Goal: Ask a question

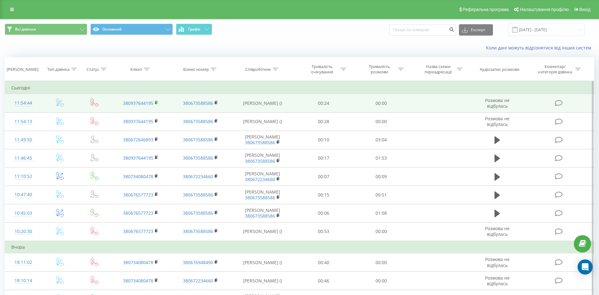
click at [157, 103] on rect at bounding box center [156, 102] width 2 height 3
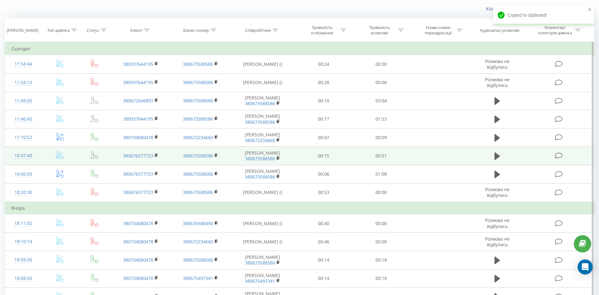
scroll to position [63, 0]
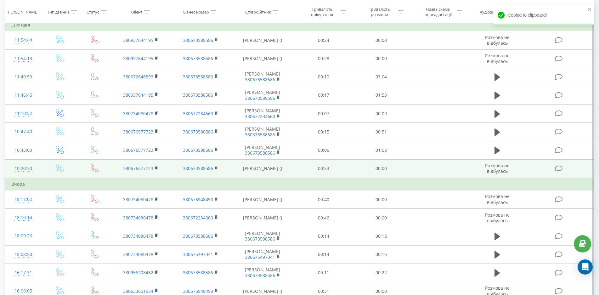
drag, startPoint x: 157, startPoint y: 189, endPoint x: 155, endPoint y: 184, distance: 5.3
click at [155, 178] on td "380676577723" at bounding box center [141, 168] width 60 height 19
click at [158, 170] on icon at bounding box center [156, 167] width 3 height 4
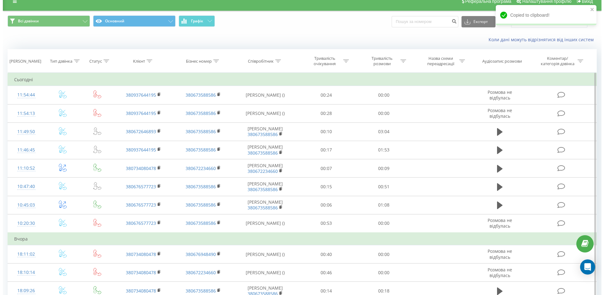
scroll to position [0, 0]
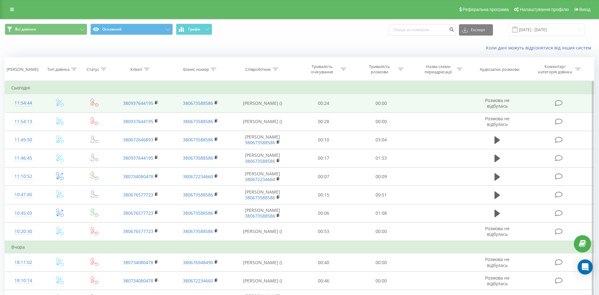
click at [559, 104] on icon at bounding box center [559, 103] width 8 height 7
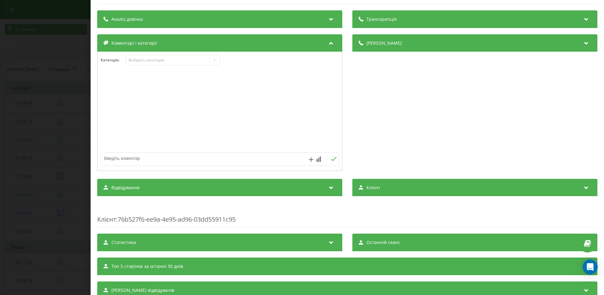
scroll to position [38, 0]
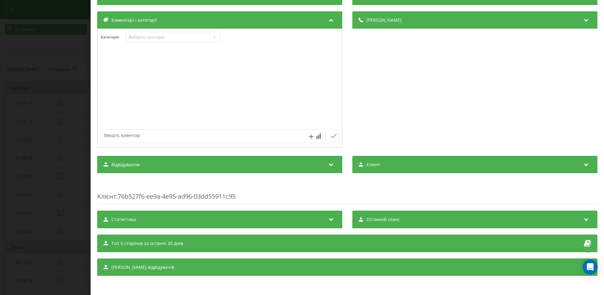
click at [140, 242] on span "Топ 5 сторінок за останні 30 днів" at bounding box center [147, 243] width 72 height 6
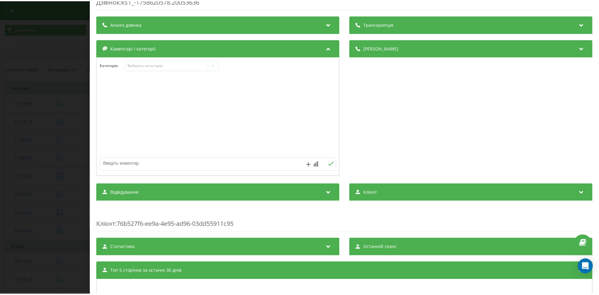
scroll to position [0, 0]
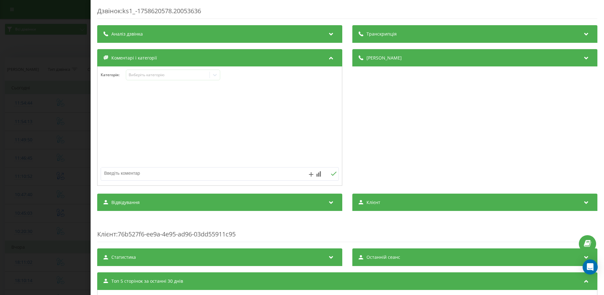
click at [132, 169] on textarea at bounding box center [196, 172] width 190 height 11
click at [0, 92] on div "Дзвінок : ks1_-1758620578.20053636 Транскрипція Для AI-аналізу майбутніх дзвінк…" at bounding box center [302, 147] width 604 height 295
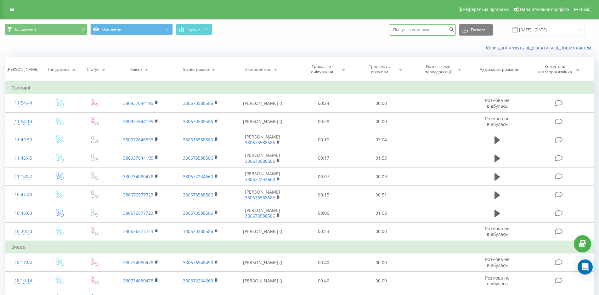
click at [435, 29] on input at bounding box center [422, 29] width 67 height 11
click at [35, 26] on button "Всі дзвінки" at bounding box center [46, 29] width 82 height 11
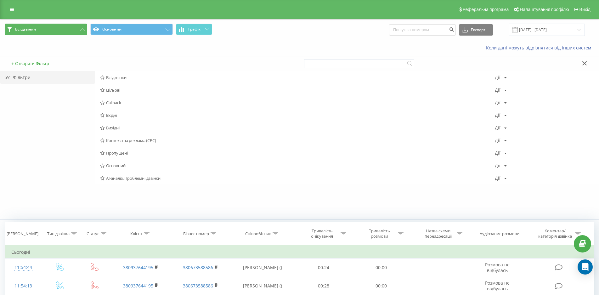
click at [59, 29] on button "Всі дзвінки" at bounding box center [46, 29] width 82 height 11
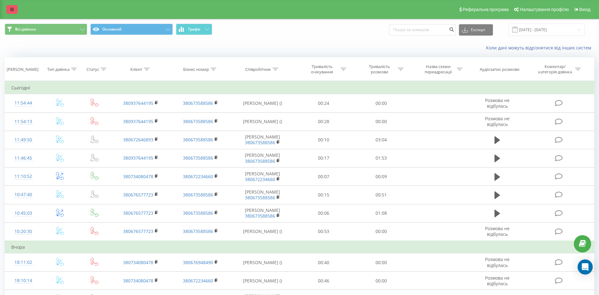
click at [9, 10] on link at bounding box center [11, 9] width 11 height 9
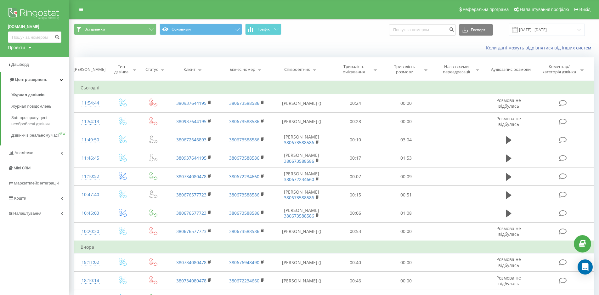
click at [153, 46] on div "Коли дані можуть відрізнятися вiд інших систем" at bounding box center [334, 47] width 529 height 15
click at [34, 95] on span "Журнал дзвінків" at bounding box center [27, 95] width 33 height 6
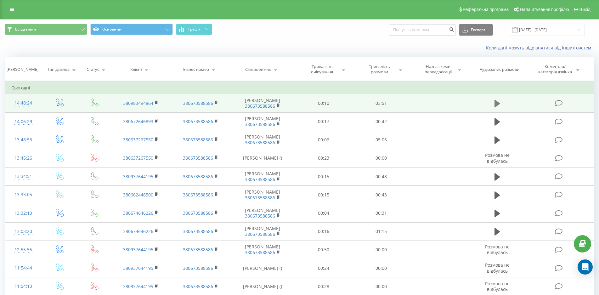
click at [497, 106] on icon at bounding box center [497, 104] width 6 height 8
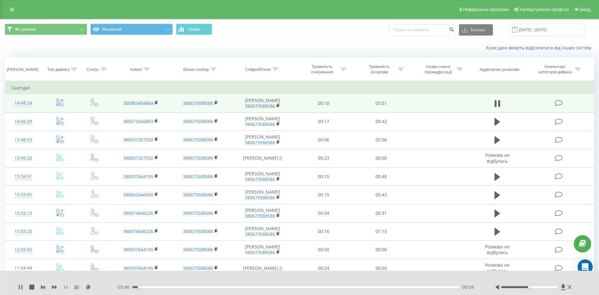
click at [20, 287] on icon at bounding box center [19, 286] width 1 height 5
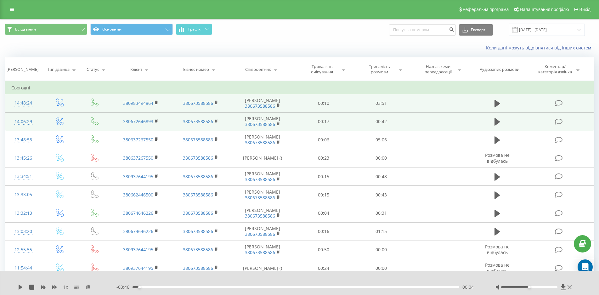
click at [266, 125] on td "Мирошниченко Олександр 380673588586" at bounding box center [262, 121] width 64 height 18
click at [136, 124] on link "380672646893" at bounding box center [138, 121] width 30 height 6
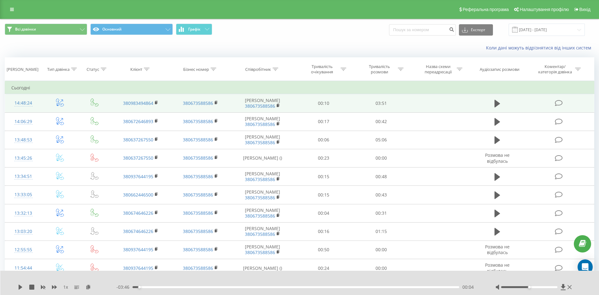
click at [349, 30] on div "Всі дзвінки Основний Графік Експорт .csv .xls .xlsx 23.08.2025 - 23.09.2025" at bounding box center [299, 30] width 589 height 12
click at [90, 287] on icon at bounding box center [88, 286] width 5 height 4
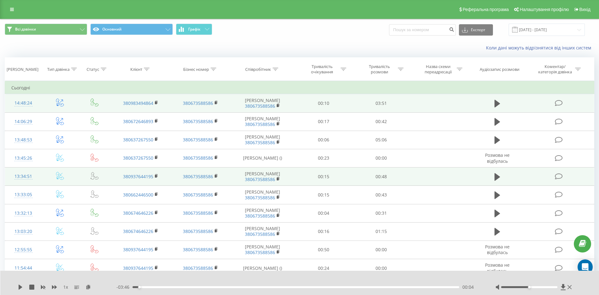
click at [384, 186] on td "00:48" at bounding box center [381, 176] width 58 height 18
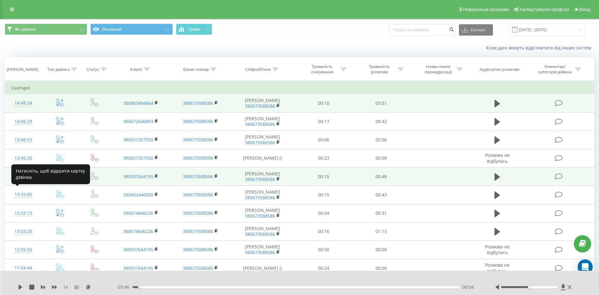
click at [28, 182] on div "13:34:51" at bounding box center [23, 176] width 24 height 12
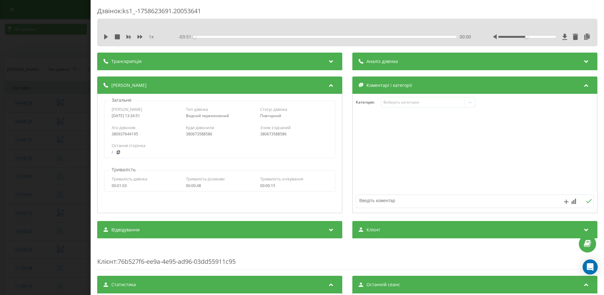
click at [184, 57] on div "Транскрипція" at bounding box center [219, 62] width 245 height 18
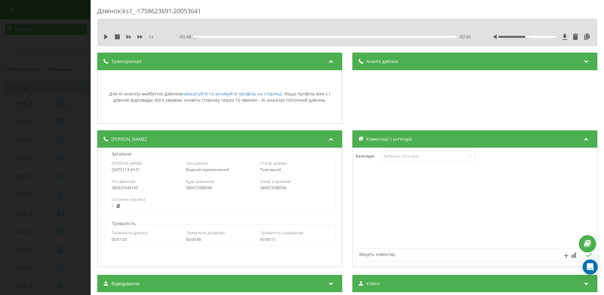
click at [64, 121] on div "Дзвінок : ks1_-1758623691.20053641 1 x - 00:48 00:00 00:00 Транскрипція Для AI-…" at bounding box center [302, 147] width 604 height 295
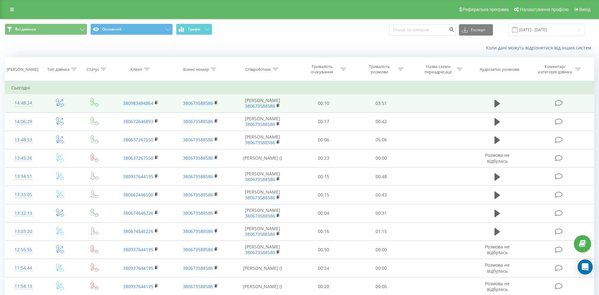
click at [5, 7] on div "Реферальна програма Налаштування профілю Вихід" at bounding box center [299, 9] width 599 height 19
click at [9, 8] on link at bounding box center [11, 9] width 11 height 9
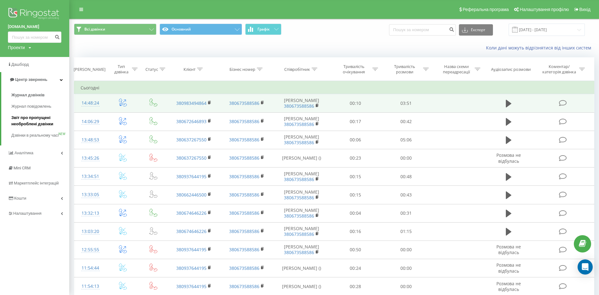
click at [29, 118] on span "Звіт про пропущені необроблені дзвінки" at bounding box center [38, 121] width 55 height 13
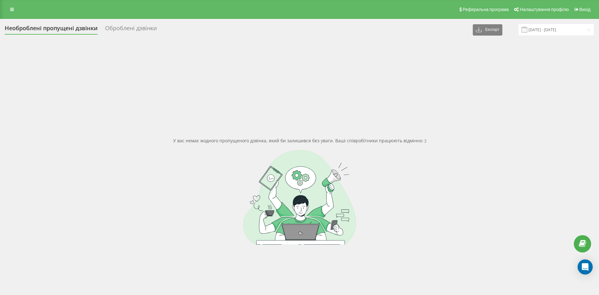
click at [138, 25] on div "Оброблені дзвінки" at bounding box center [131, 30] width 52 height 10
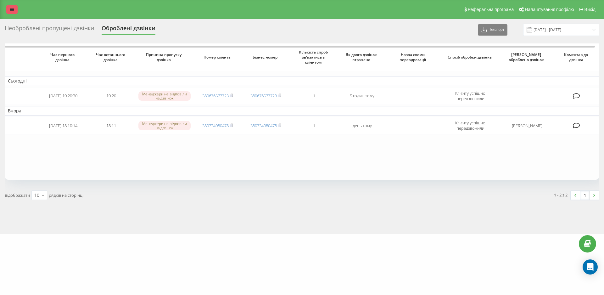
click at [11, 10] on icon at bounding box center [12, 9] width 4 height 4
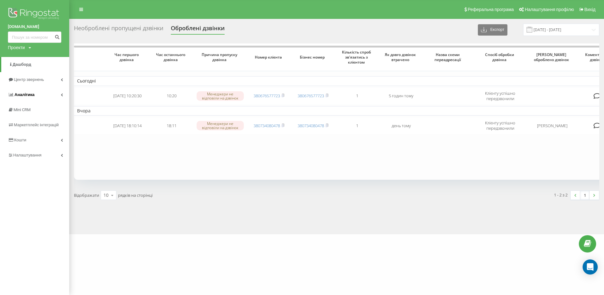
click at [30, 95] on span "Аналiтика" at bounding box center [24, 94] width 20 height 5
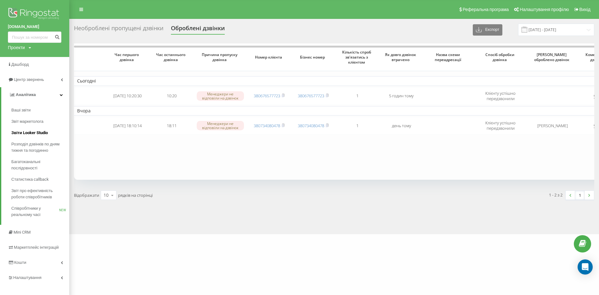
click at [19, 131] on span "Звіти Looker Studio" at bounding box center [29, 133] width 36 height 6
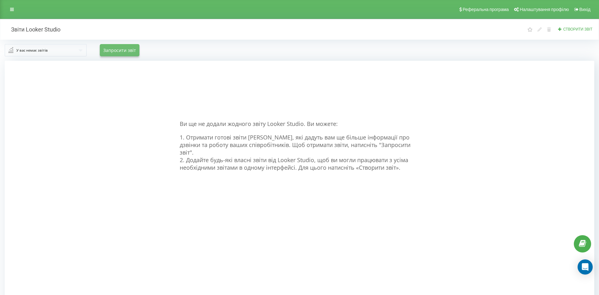
click at [125, 49] on button "Запросити звіт" at bounding box center [120, 50] width 40 height 12
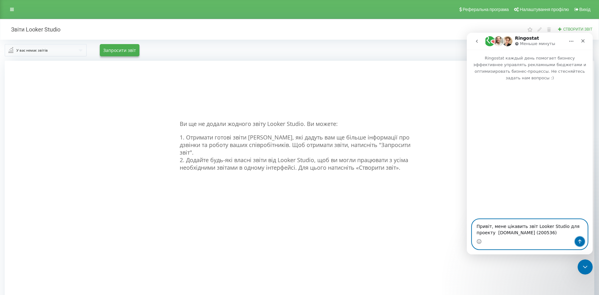
click at [579, 238] on button "Отправить сообщение…" at bounding box center [579, 241] width 10 height 10
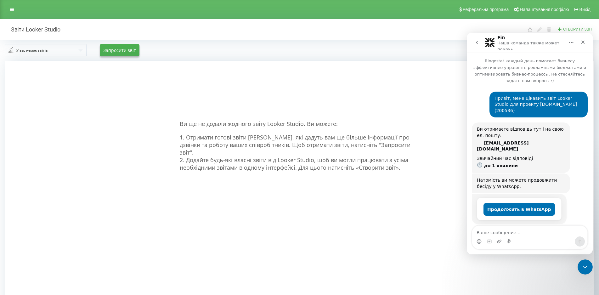
click at [496, 230] on textarea "Ваше сообщение..." at bounding box center [529, 231] width 115 height 11
type textarea "Краще тут"
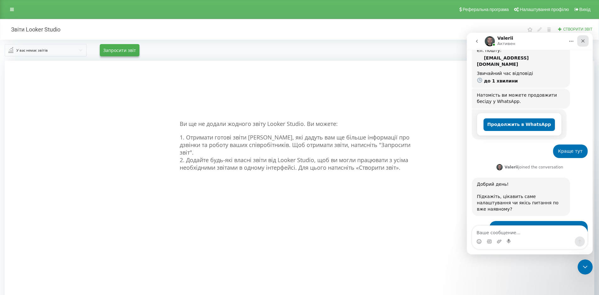
scroll to position [128, 0]
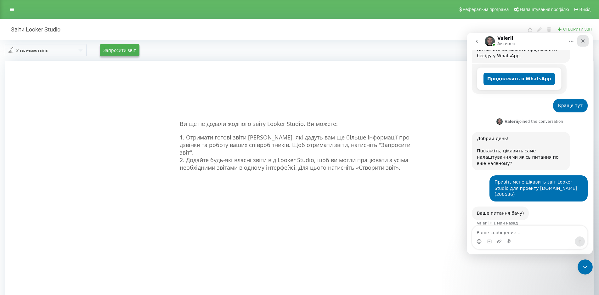
click at [584, 40] on icon "Закрыть" at bounding box center [582, 40] width 3 height 3
click at [214, 48] on div "У вас немає звітів No results found. Запросити звіт" at bounding box center [299, 50] width 589 height 12
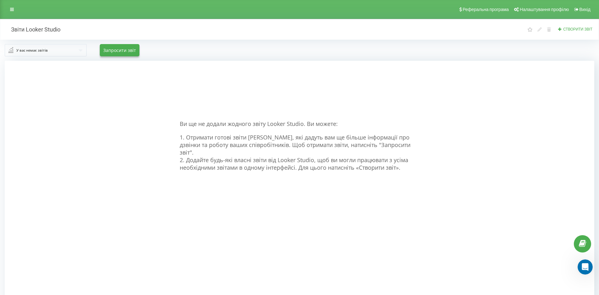
scroll to position [1, 0]
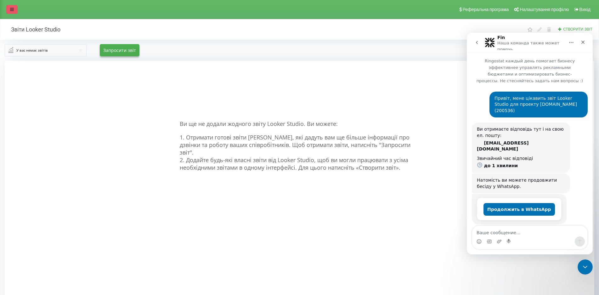
click at [11, 9] on icon at bounding box center [12, 9] width 4 height 4
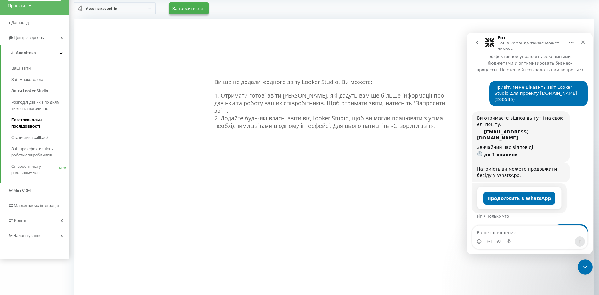
scroll to position [63, 0]
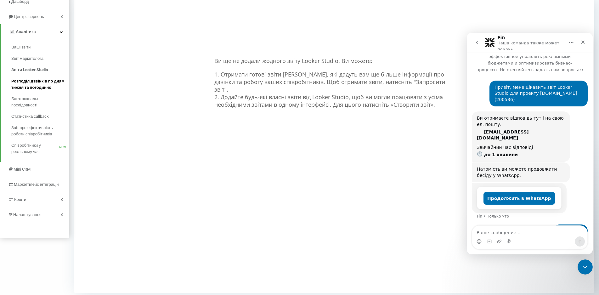
click at [44, 84] on span "Розподіл дзвінків по дням тижня та погодинно" at bounding box center [38, 84] width 55 height 13
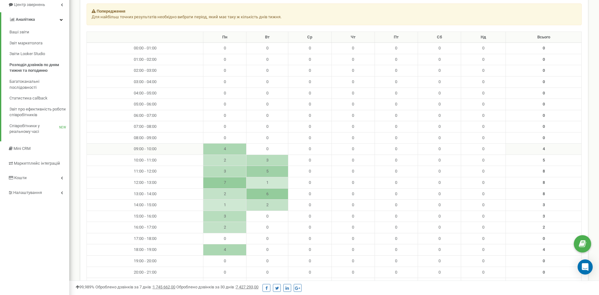
scroll to position [94, 0]
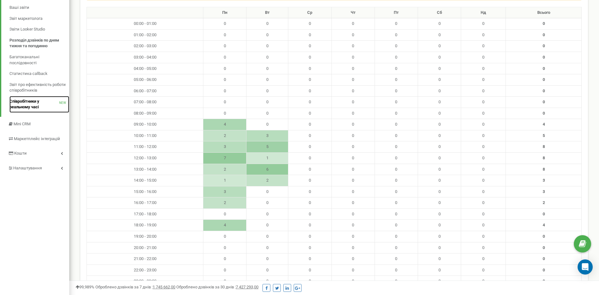
click at [33, 103] on span "Співробітники у реальному часі" at bounding box center [34, 104] width 50 height 12
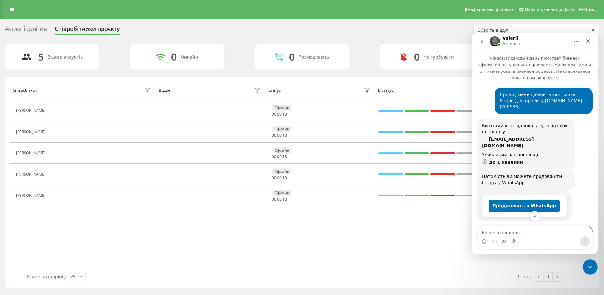
click at [497, 88] on div "Привіт, мене цікавить звіт Looker Studio для проекту [DOMAIN_NAME] (200536) [PE…" at bounding box center [544, 101] width 98 height 26
drag, startPoint x: 499, startPoint y: 87, endPoint x: 549, endPoint y: 97, distance: 51.3
click at [554, 98] on div "Привіт, мене цікавить звіт Looker Studio для проекту [DOMAIN_NAME] (200536) [PE…" at bounding box center [544, 101] width 98 height 26
copy div "Привіт, мене цікавить звіт Looker Studio для проекту [DOMAIN_NAME] (200536)"
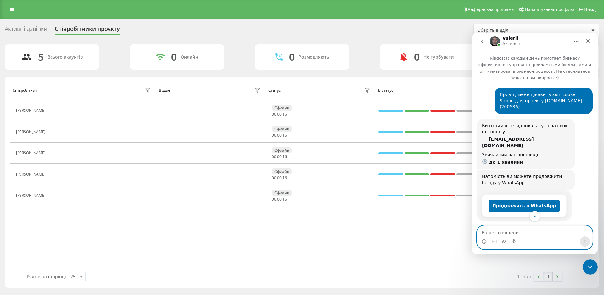
click at [495, 232] on textarea "Ваше сообщение..." at bounding box center [534, 231] width 115 height 11
paste textarea "Привіт, мене цікавить звіт Looker Studio для проекту [DOMAIN_NAME] (200536)"
type textarea "Привіт, мене цікавить звіт Looker Studio для проекту [DOMAIN_NAME] (200536)"
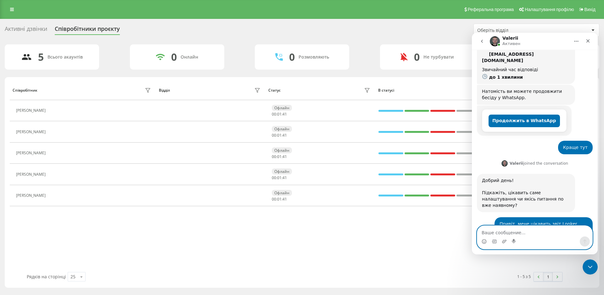
scroll to position [128, 0]
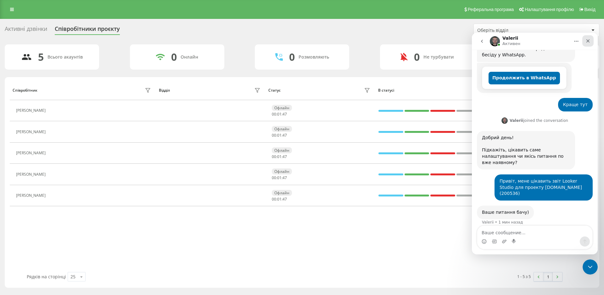
click at [586, 40] on icon "Закрыть" at bounding box center [587, 40] width 5 height 5
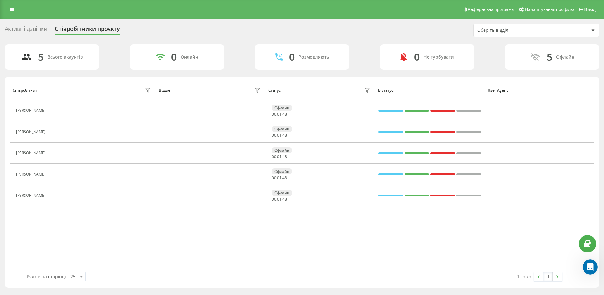
click at [337, 25] on div "Активні дзвінки Співробітники проєкту Оберіть відділ" at bounding box center [302, 30] width 595 height 13
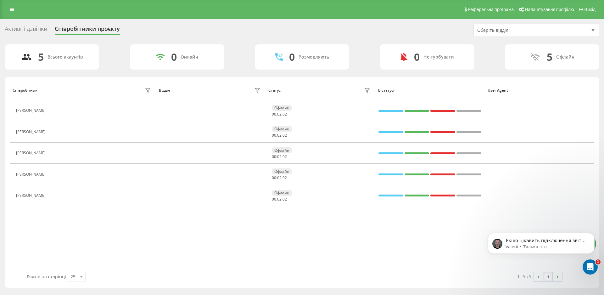
scroll to position [0, 0]
click at [547, 241] on p "Якщо цікавить підключення звітів, залиште, будь ласка, ваші контактні дані для …" at bounding box center [546, 241] width 81 height 6
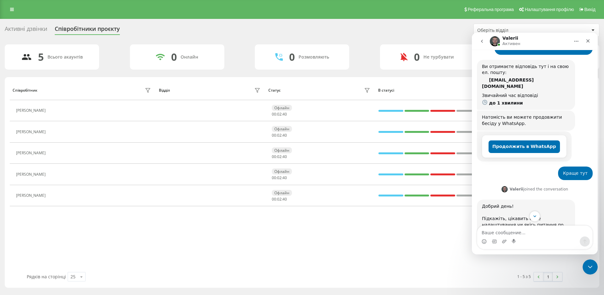
scroll to position [147, 0]
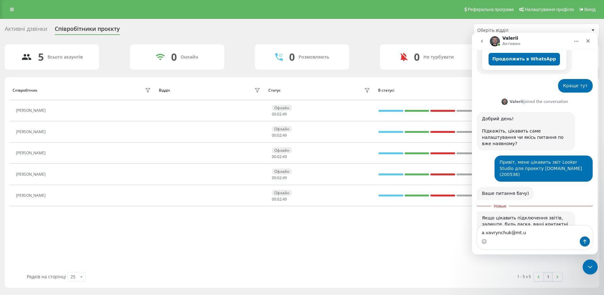
type textarea "[EMAIL_ADDRESS][DOMAIN_NAME]"
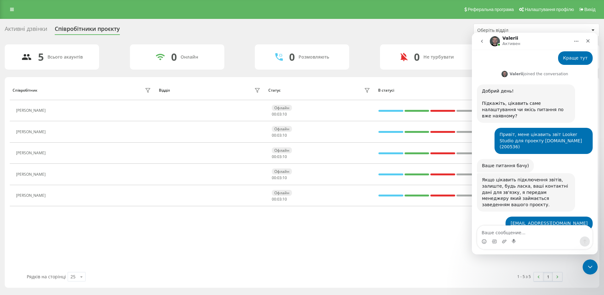
scroll to position [174, 0]
type textarea "Lzre.!"
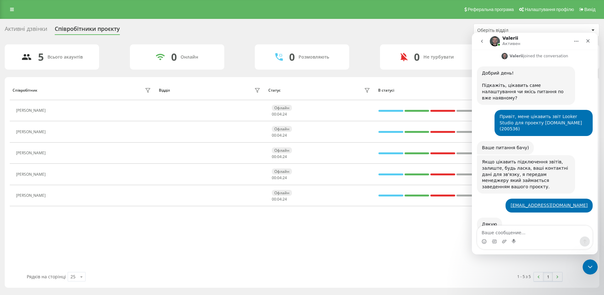
scroll to position [193, 0]
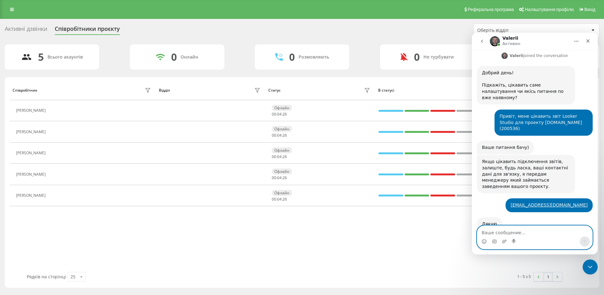
drag, startPoint x: 589, startPoint y: 211, endPoint x: 579, endPoint y: 226, distance: 17.1
click at [579, 226] on textarea "Ваше сообщение..." at bounding box center [534, 231] width 115 height 11
type textarea "Дякую!"
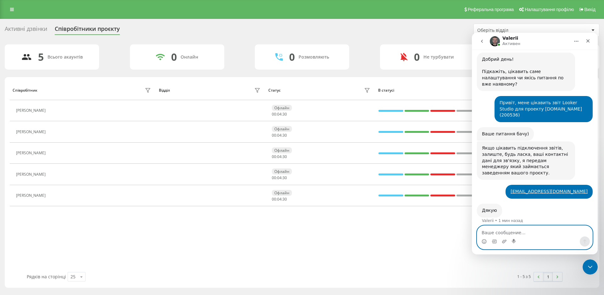
scroll to position [207, 0]
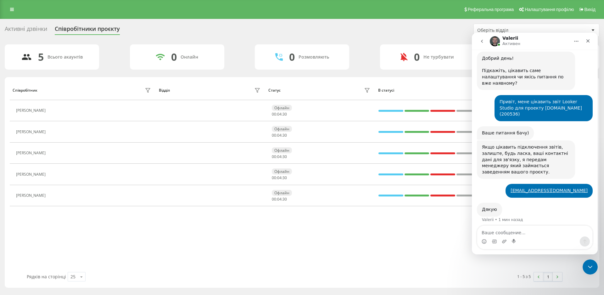
drag, startPoint x: 362, startPoint y: 229, endPoint x: 280, endPoint y: 210, distance: 84.8
click at [362, 229] on div "Співробітник Відділ Статус В статусі User Agent [PERSON_NAME] 00 : 04 : 30 [PER…" at bounding box center [302, 176] width 585 height 192
